Goal: Task Accomplishment & Management: Complete application form

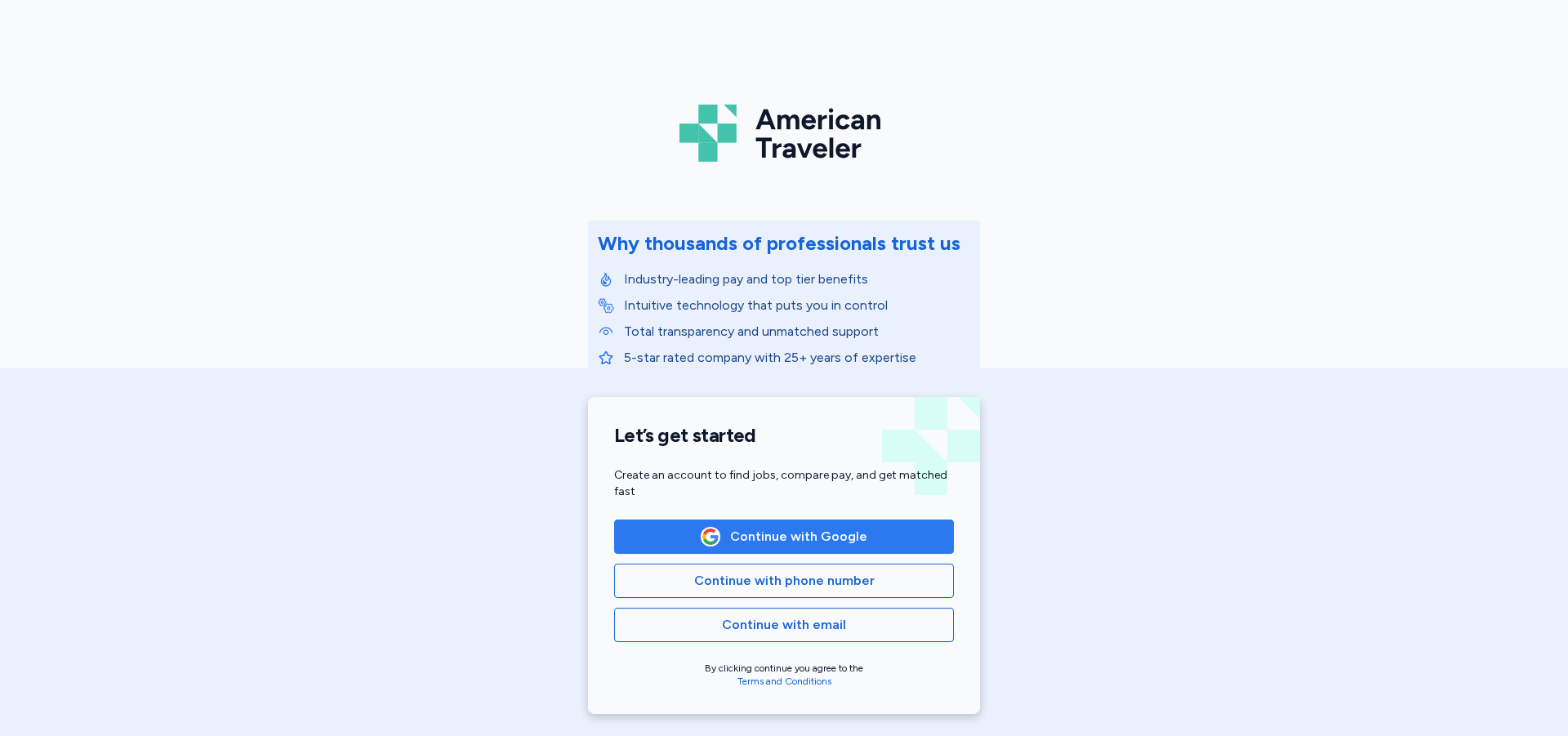
click at [819, 549] on button "Continue with Google" at bounding box center [783, 536] width 339 height 34
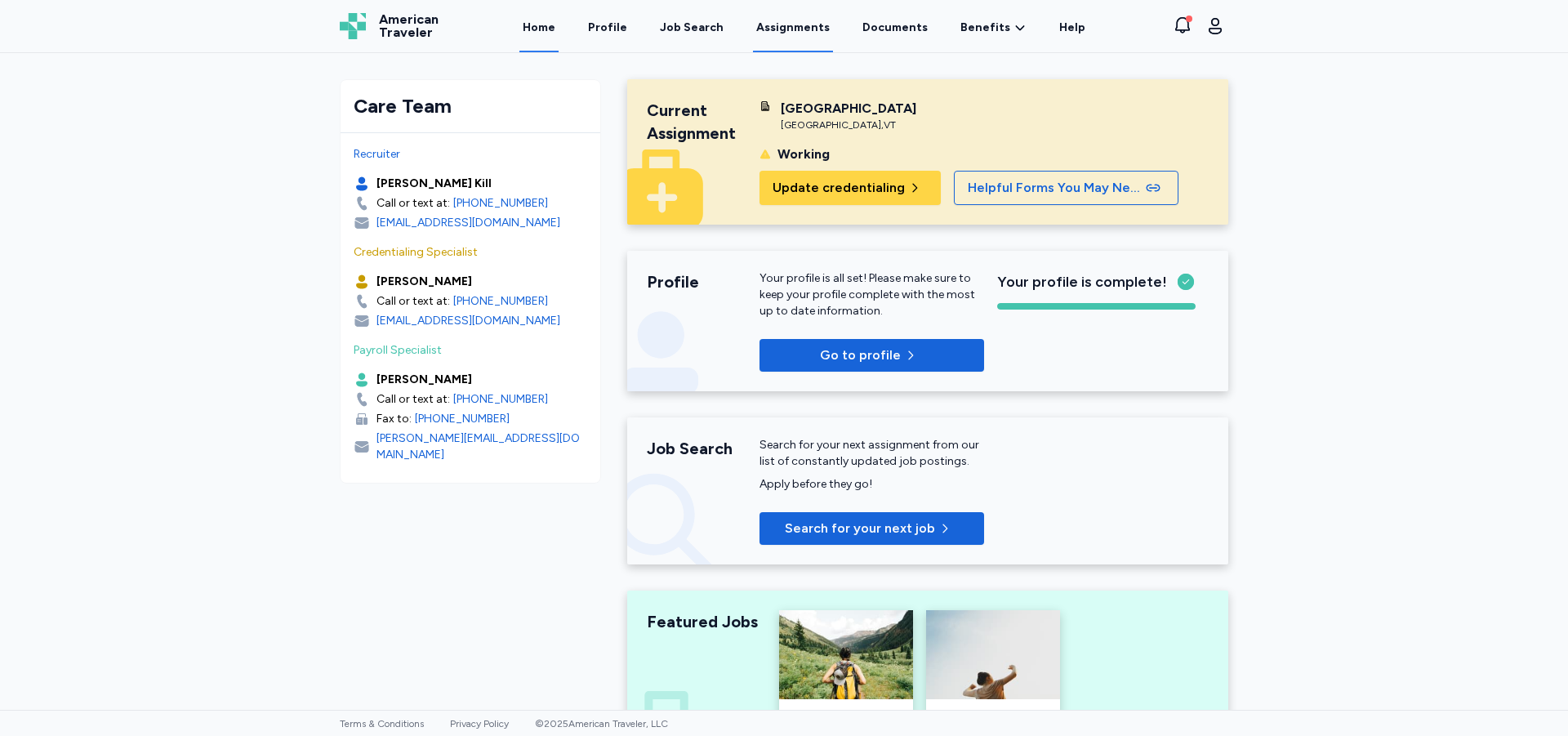
click at [789, 28] on link "Assignments" at bounding box center [793, 27] width 80 height 51
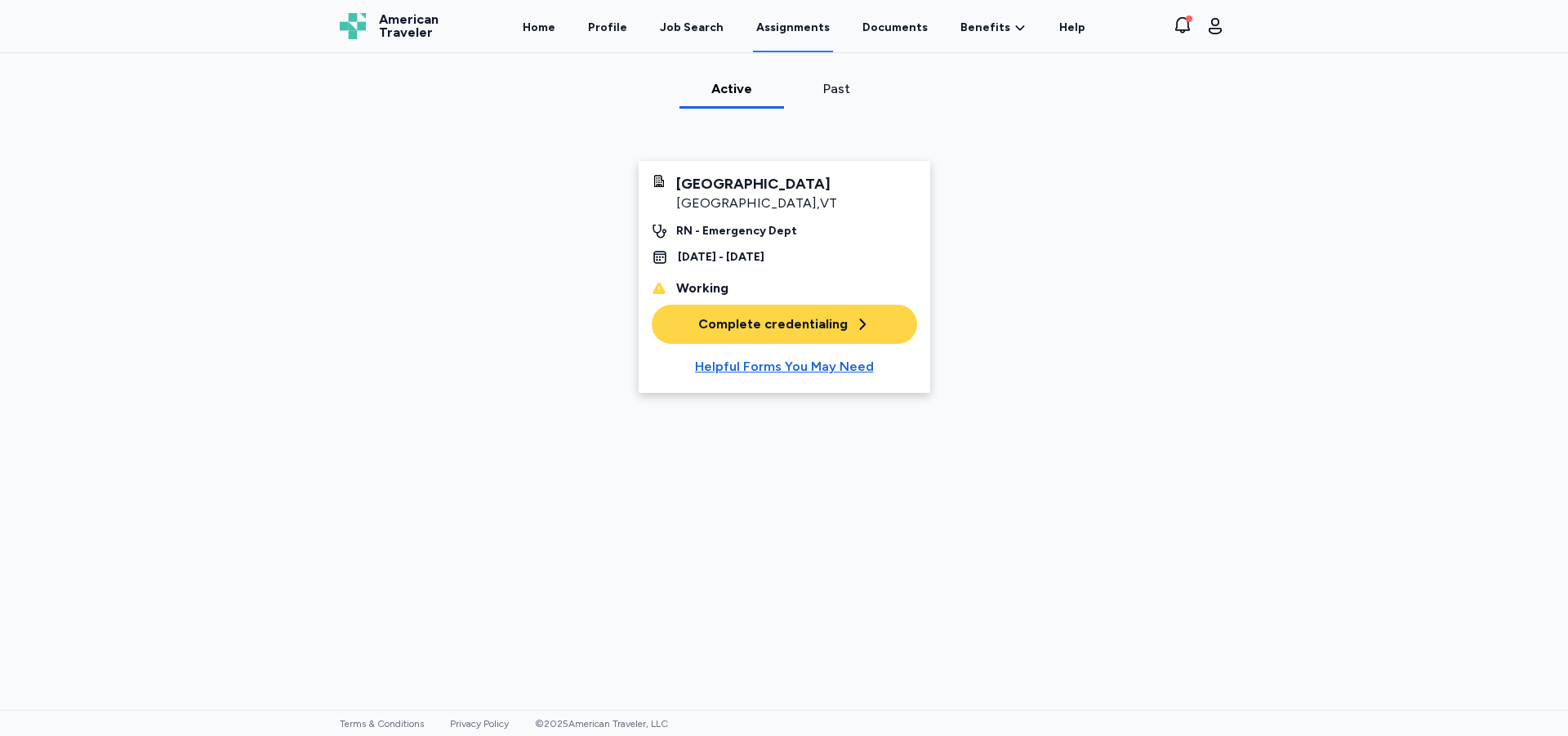
click at [826, 84] on div "Past" at bounding box center [836, 89] width 91 height 19
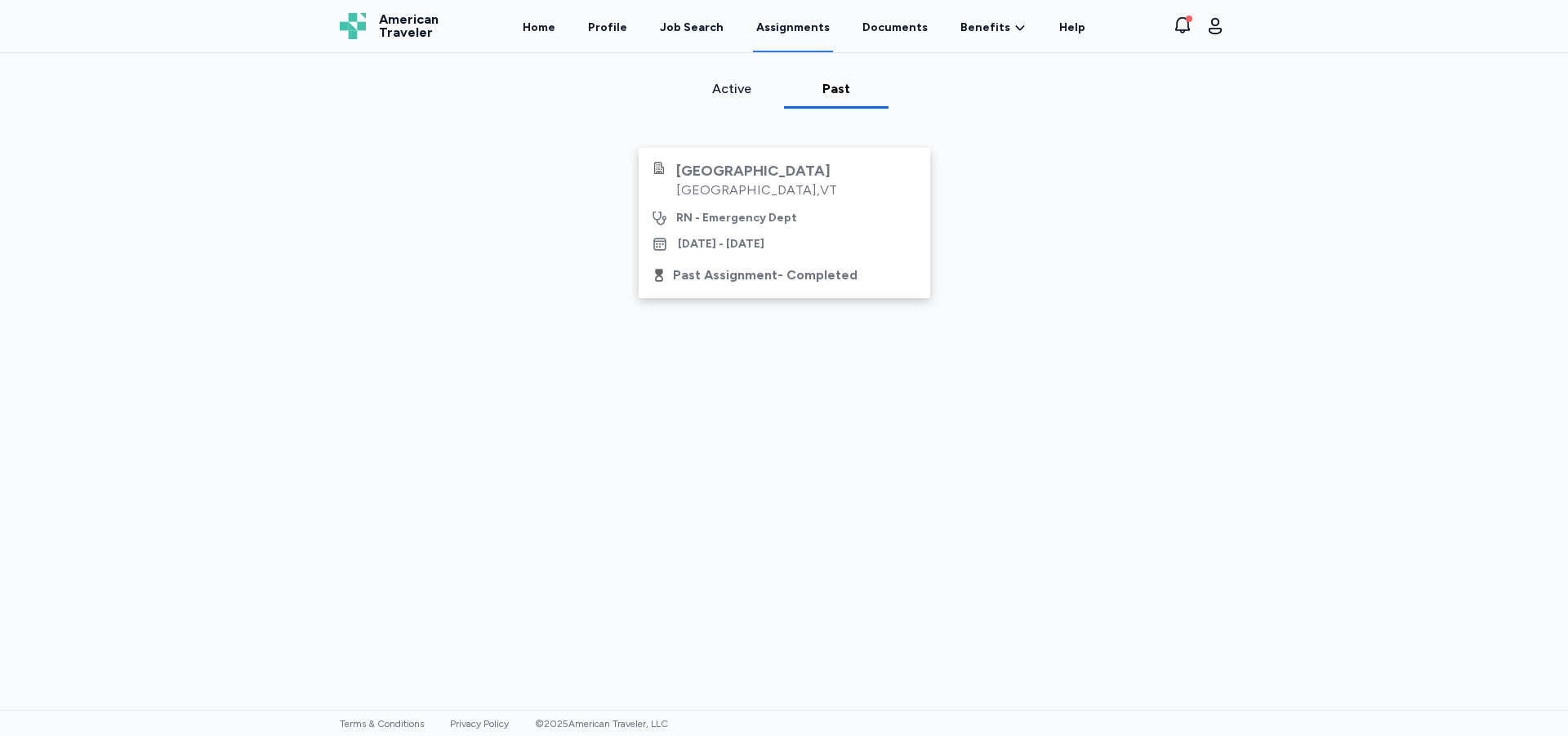
click at [823, 24] on link "Assignments" at bounding box center [793, 27] width 80 height 51
click at [902, 20] on link "Documents" at bounding box center [895, 27] width 72 height 51
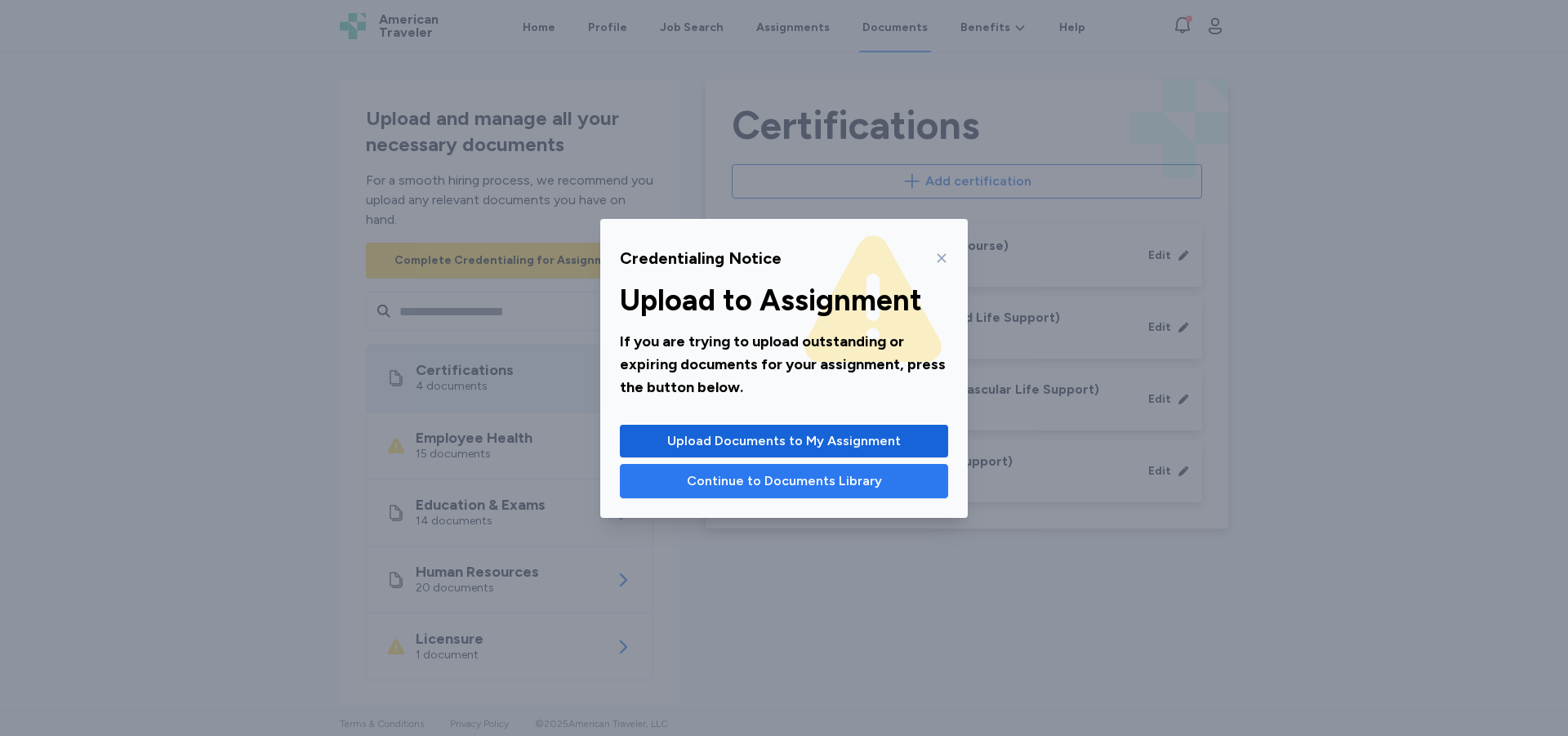
click at [766, 482] on span "Continue to Documents Library" at bounding box center [784, 481] width 196 height 19
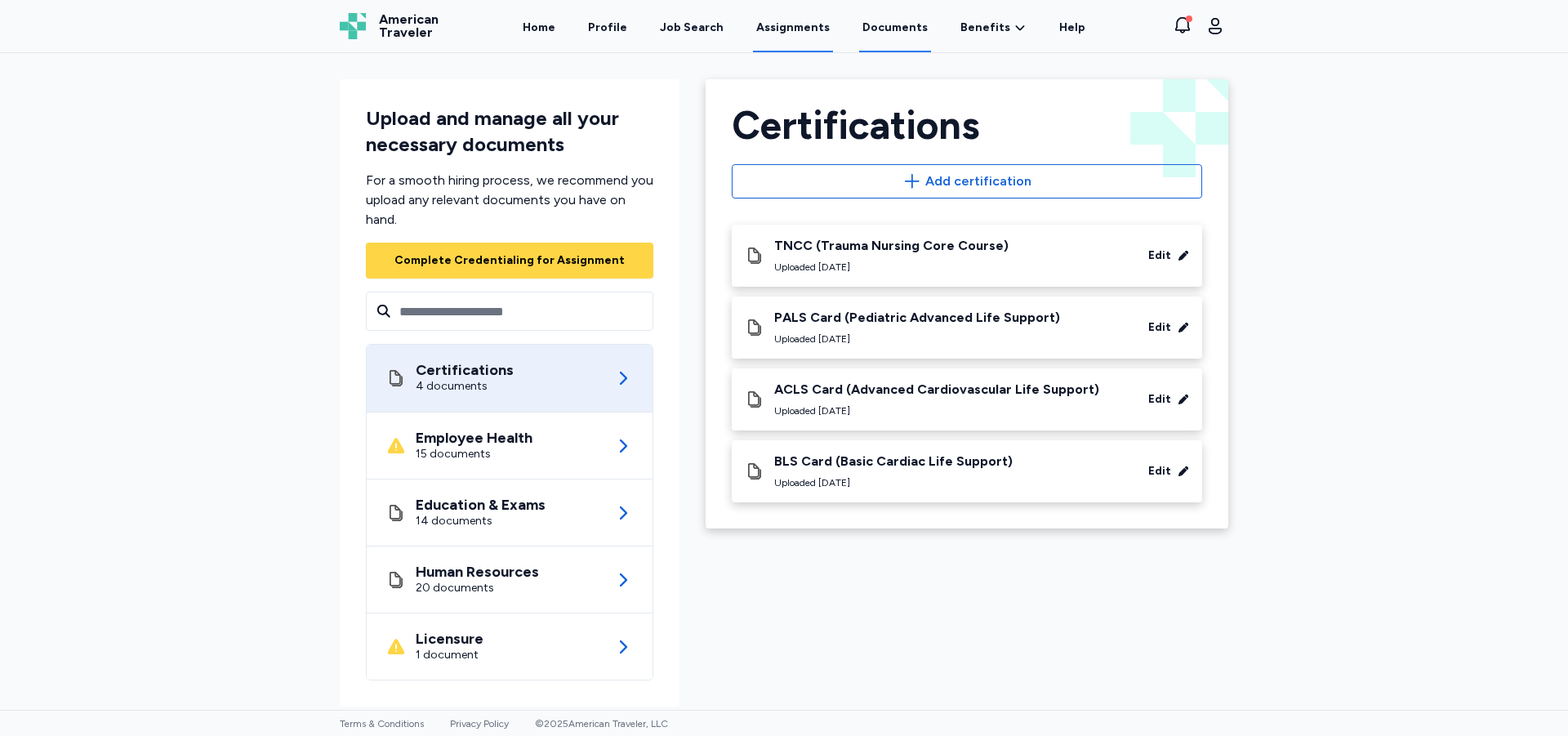
click at [821, 29] on link "Assignments" at bounding box center [793, 27] width 80 height 51
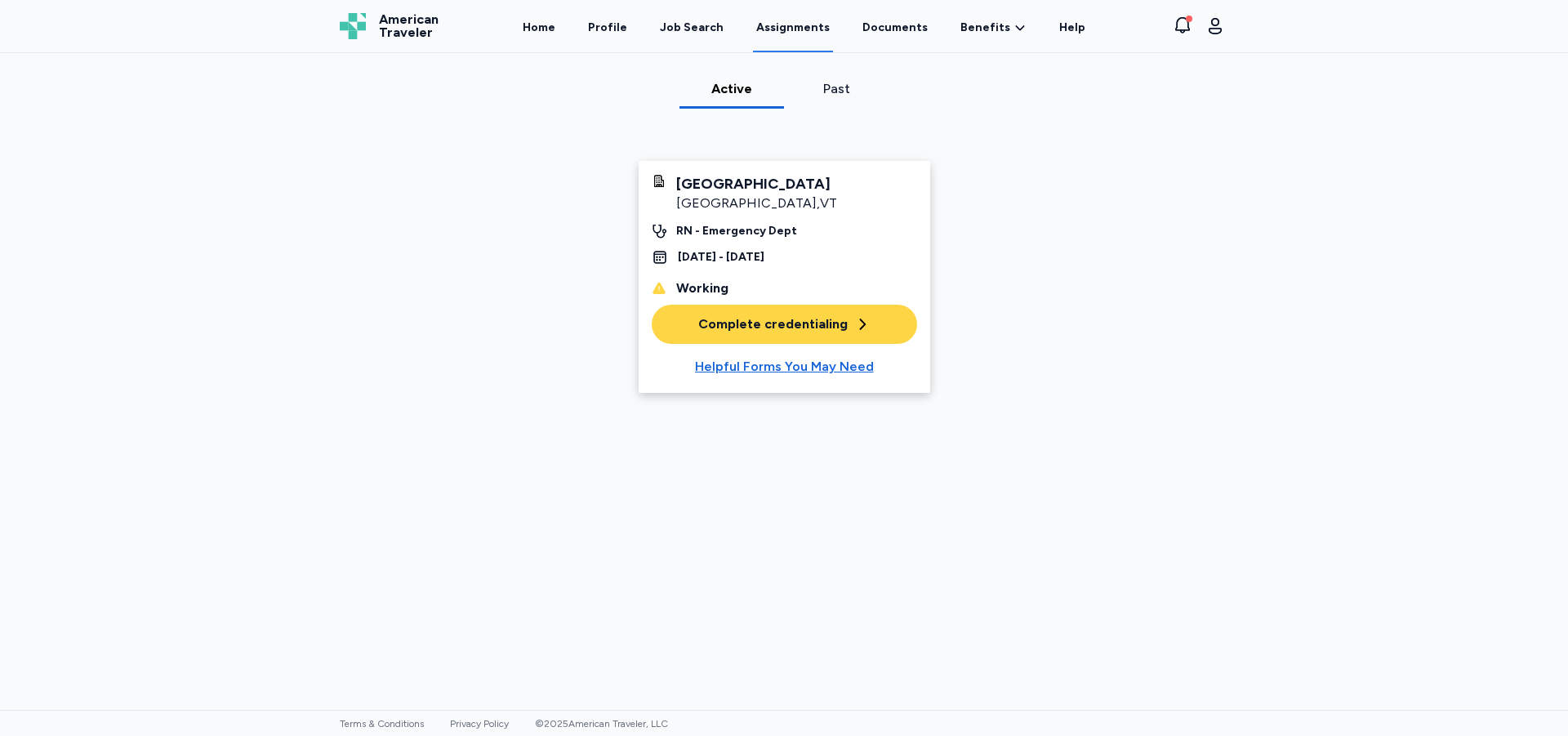
click at [762, 326] on div "Complete credentialing" at bounding box center [784, 325] width 172 height 19
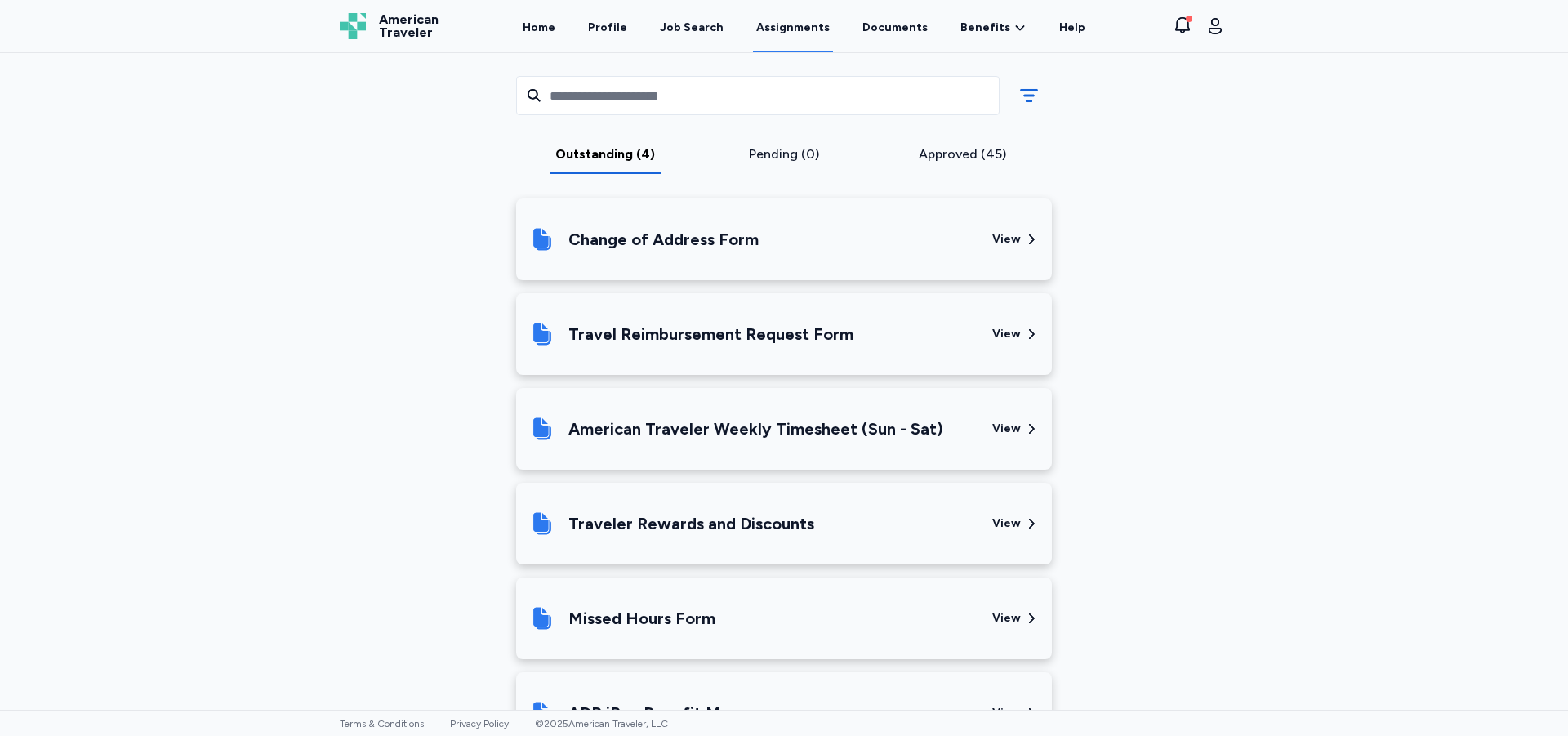
scroll to position [735, 0]
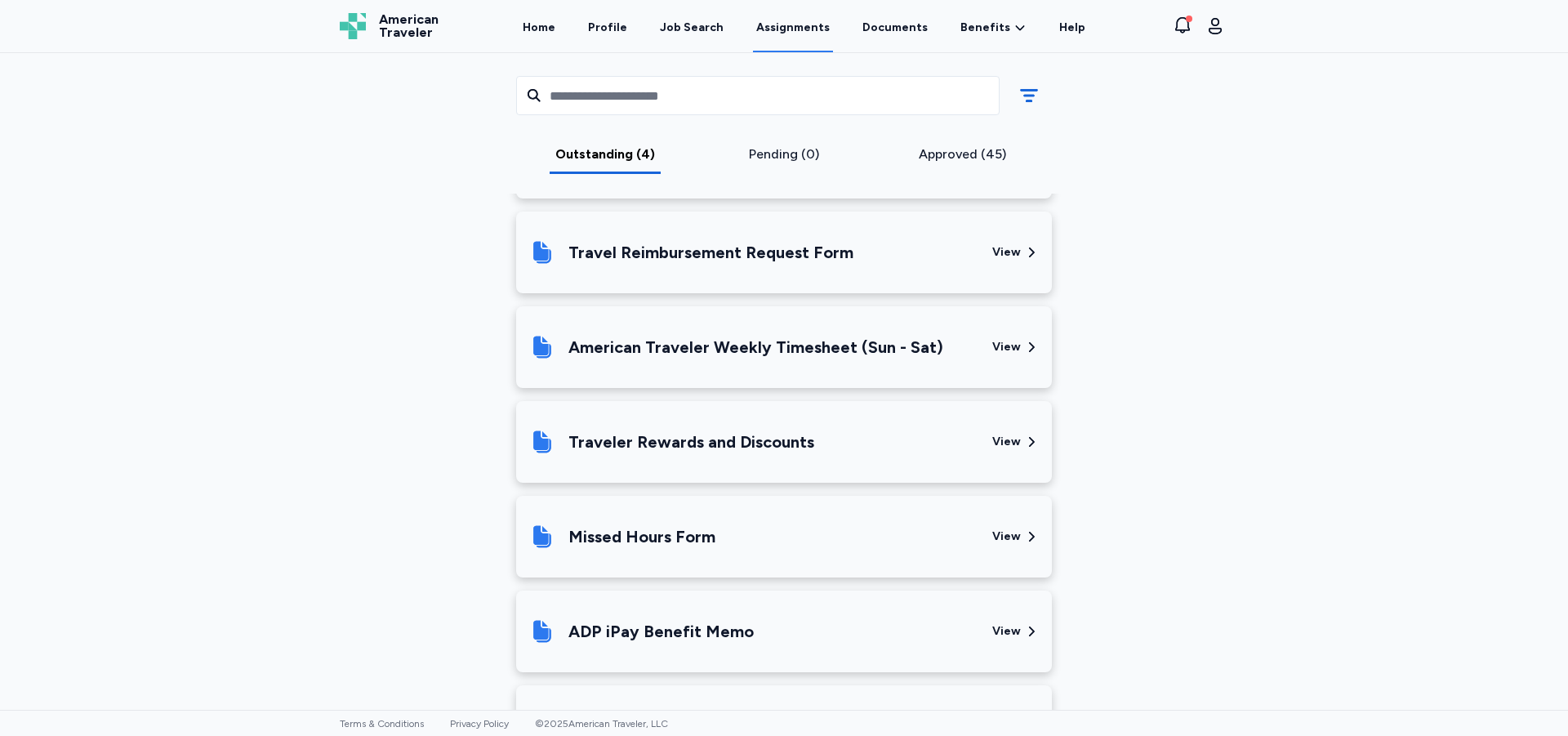
click at [1003, 349] on div "View" at bounding box center [1006, 347] width 29 height 17
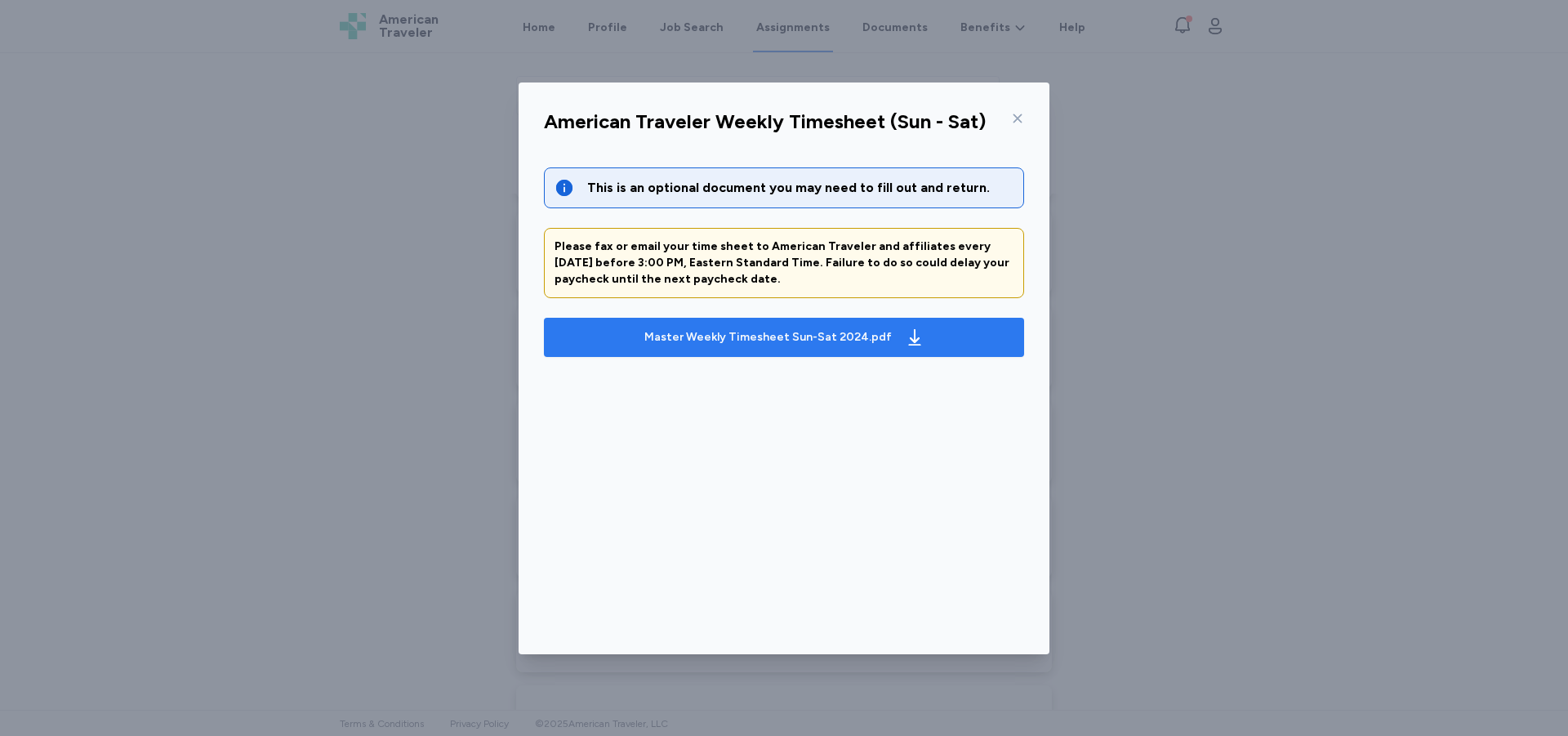
click at [792, 337] on div "Master Weekly Timesheet Sun-Sat 2024.pdf" at bounding box center [768, 337] width 247 height 17
